Goal: Register for event/course

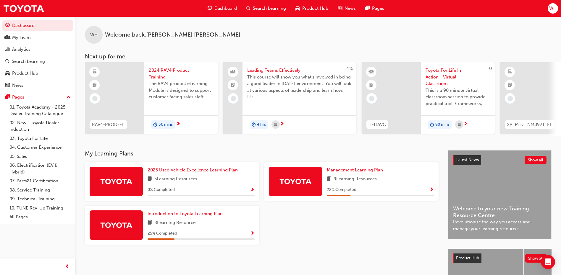
scroll to position [30, 0]
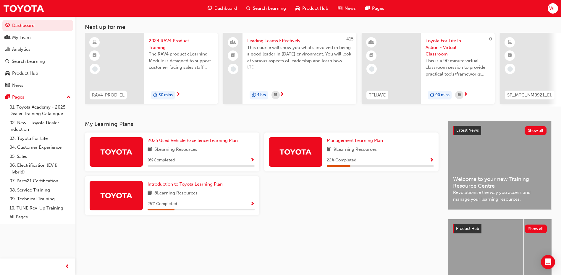
click at [164, 187] on span "Introduction to Toyota Learning Plan" at bounding box center [184, 184] width 75 height 5
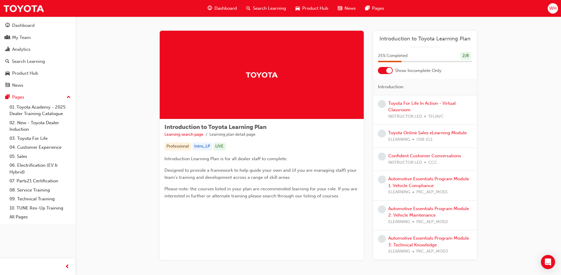
scroll to position [28, 0]
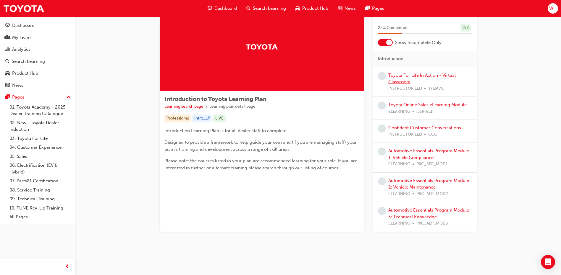
click at [408, 76] on link "Toyota For Life In Action - Virtual Classroom" at bounding box center [421, 79] width 67 height 12
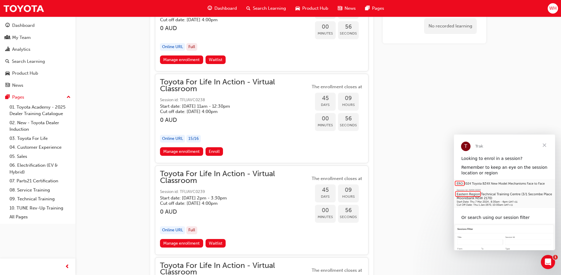
scroll to position [4880, 0]
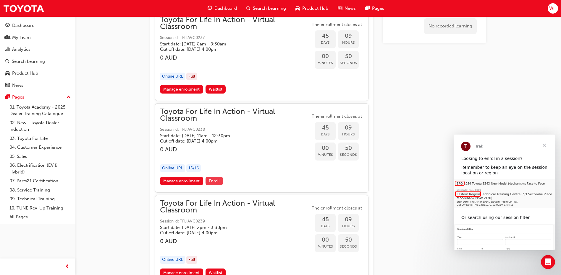
click at [213, 182] on span "Enroll" at bounding box center [214, 181] width 11 height 5
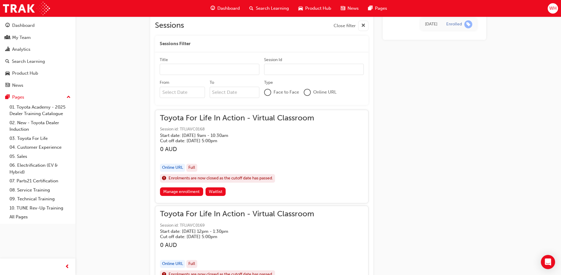
scroll to position [299, 0]
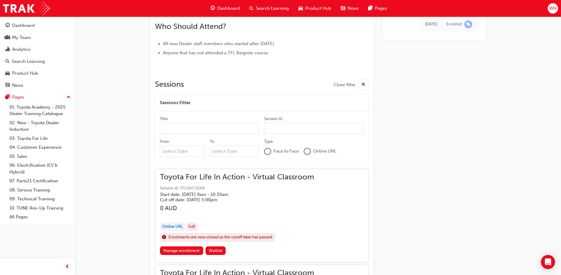
click at [223, 125] on input "Title" at bounding box center [210, 128] width 100 height 11
click at [231, 98] on div "Sessions Filter" at bounding box center [261, 103] width 213 height 17
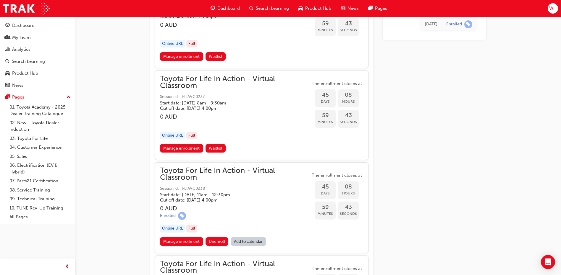
scroll to position [4850, 0]
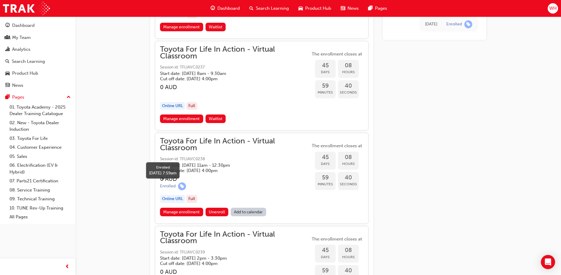
click at [179, 185] on span "learningRecordVerb_ENROLL-icon" at bounding box center [182, 187] width 8 height 8
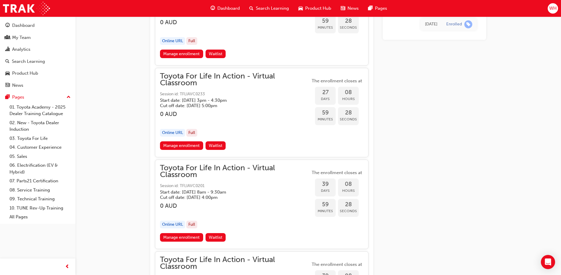
scroll to position [3757, 0]
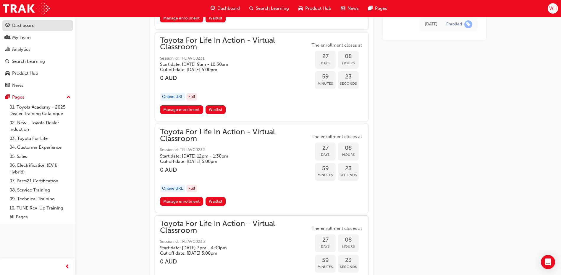
click at [25, 26] on div "Dashboard" at bounding box center [23, 25] width 22 height 7
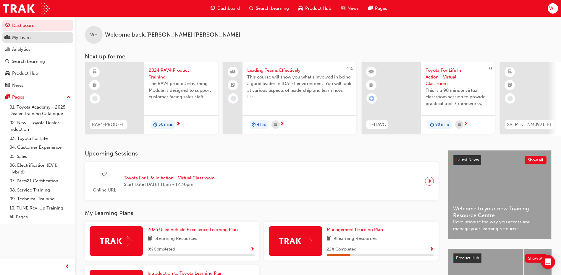
click at [27, 37] on div "My Team" at bounding box center [21, 37] width 19 height 7
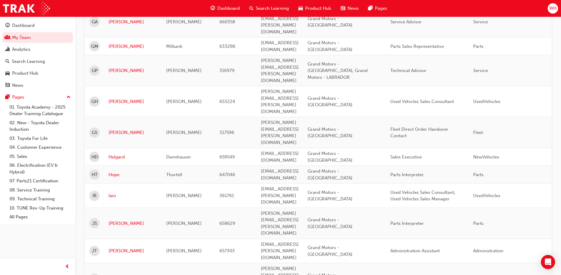
scroll to position [695, 0]
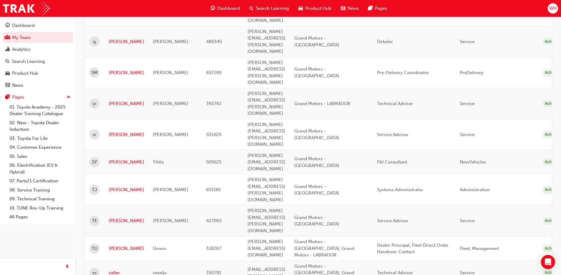
scroll to position [547, 0]
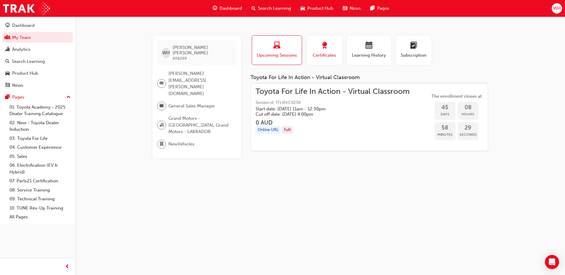
click at [321, 56] on span "Certificates" at bounding box center [324, 55] width 27 height 7
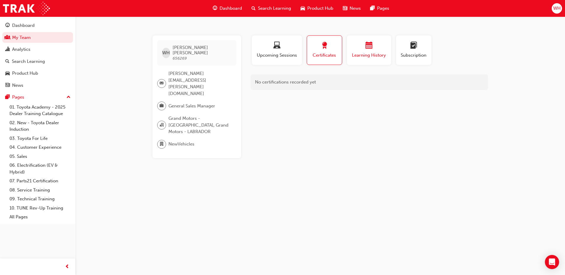
click at [365, 54] on span "Learning History" at bounding box center [368, 55] width 35 height 7
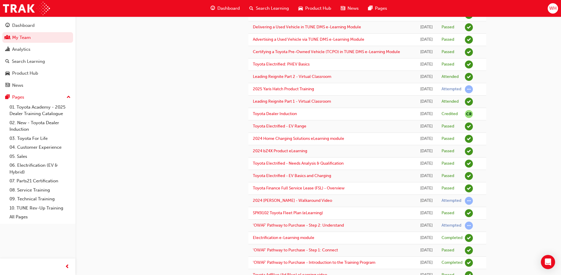
scroll to position [207, 0]
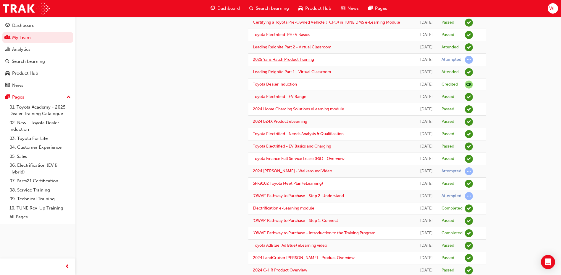
click at [308, 62] on link "2025 Yaris Hatch Product Training" at bounding box center [283, 59] width 61 height 5
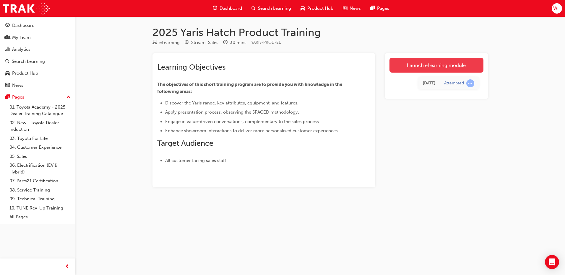
click at [443, 61] on link "Launch eLearning module" at bounding box center [436, 65] width 94 height 15
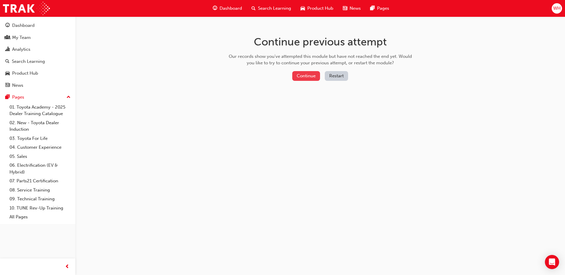
click at [305, 78] on button "Continue" at bounding box center [306, 76] width 28 height 10
